Goal: Information Seeking & Learning: Learn about a topic

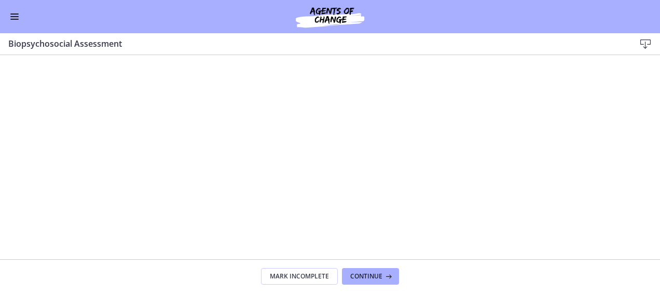
scroll to position [76, 0]
click at [148, 229] on div at bounding box center [330, 203] width 531 height 297
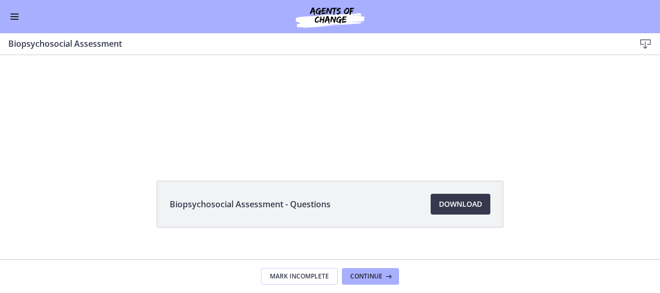
scroll to position [194, 0]
click at [453, 199] on span "Download Opens in a new window" at bounding box center [460, 205] width 43 height 12
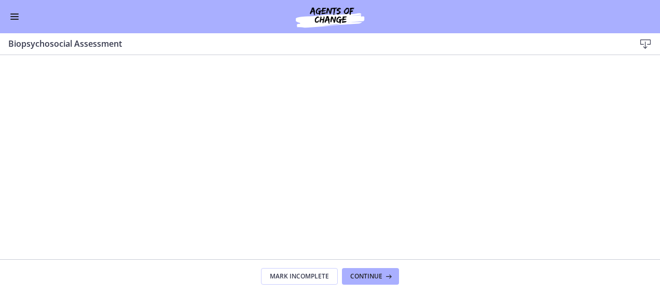
scroll to position [37, 0]
click at [327, 217] on div at bounding box center [330, 166] width 531 height 297
click at [375, 270] on button "Continue" at bounding box center [370, 276] width 57 height 17
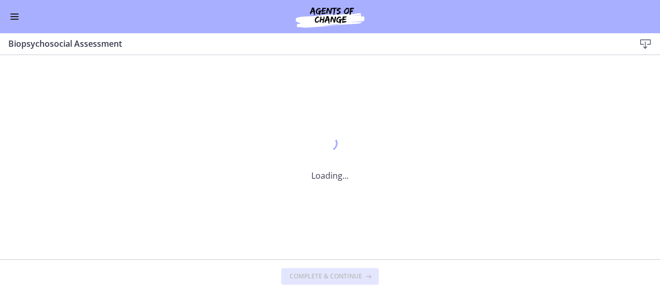
scroll to position [0, 0]
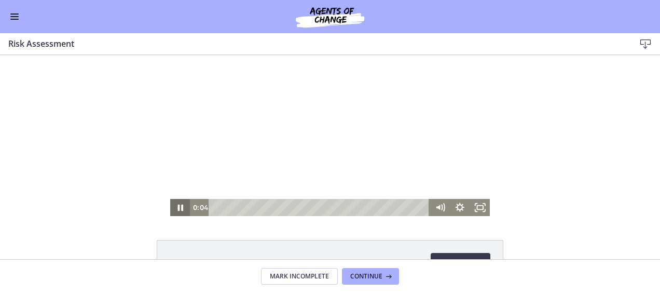
click at [177, 210] on icon "Pause" at bounding box center [180, 207] width 20 height 17
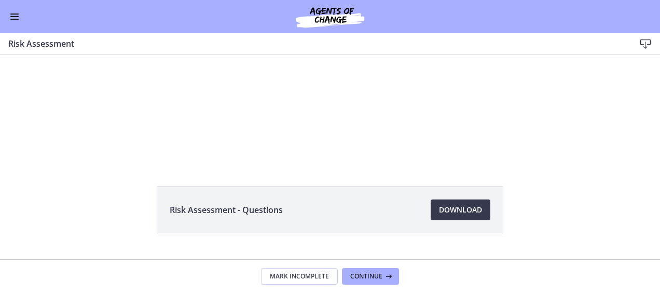
scroll to position [77, 0]
